Goal: Transaction & Acquisition: Purchase product/service

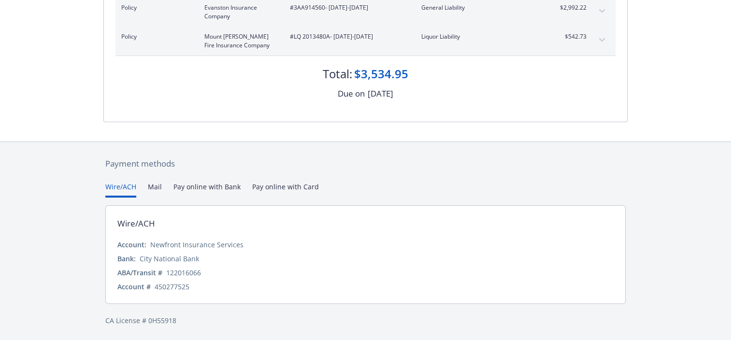
scroll to position [162, 0]
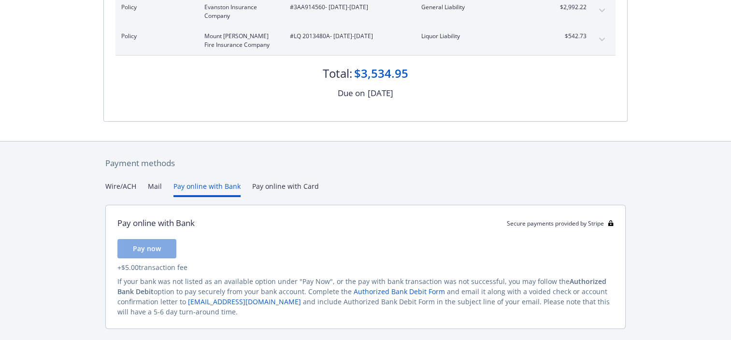
click at [196, 185] on button "Pay online with Bank" at bounding box center [206, 189] width 67 height 16
click at [169, 248] on button "Pay now" at bounding box center [146, 248] width 59 height 19
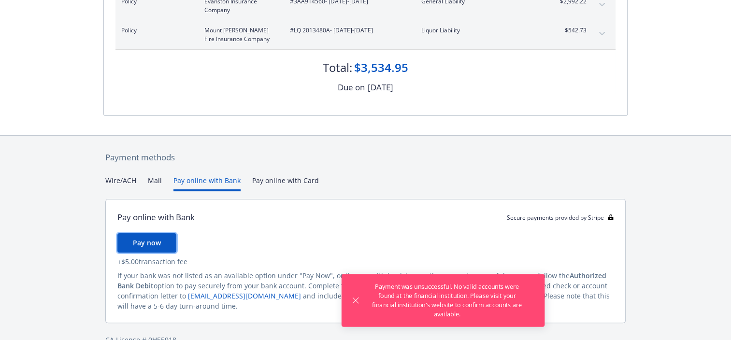
scroll to position [187, 0]
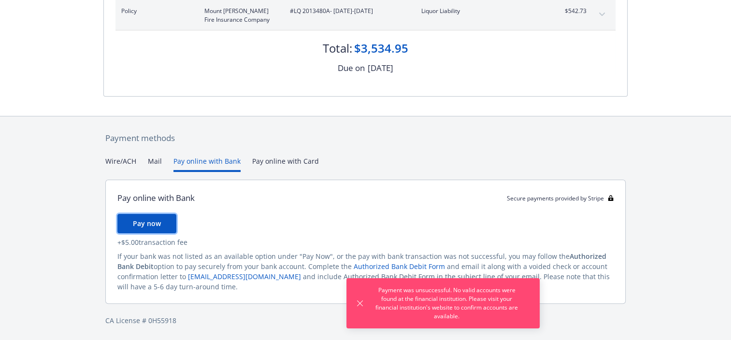
click at [159, 220] on span "Pay now" at bounding box center [147, 223] width 28 height 9
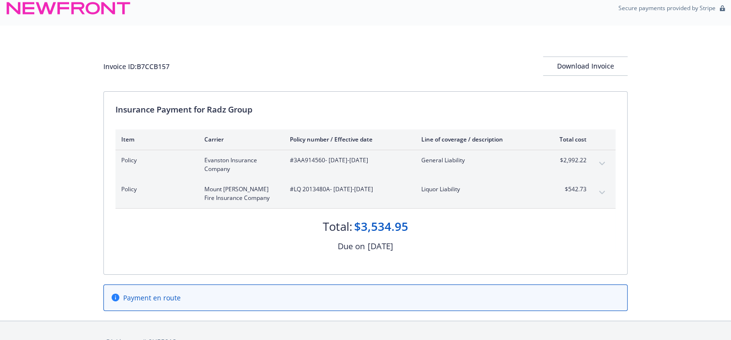
scroll to position [0, 0]
